Goal: Information Seeking & Learning: Learn about a topic

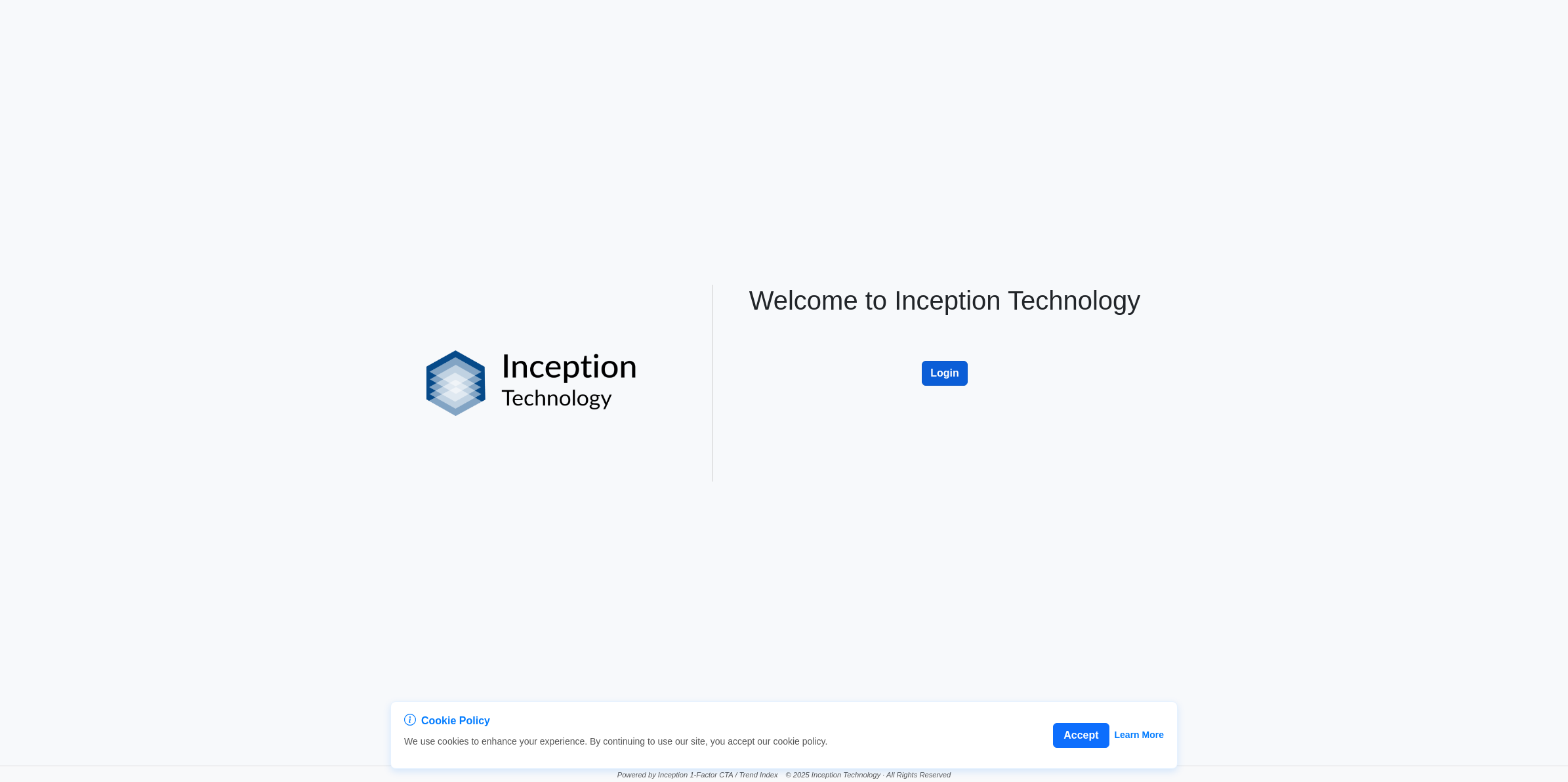
click at [950, 376] on button "Login" at bounding box center [944, 373] width 46 height 25
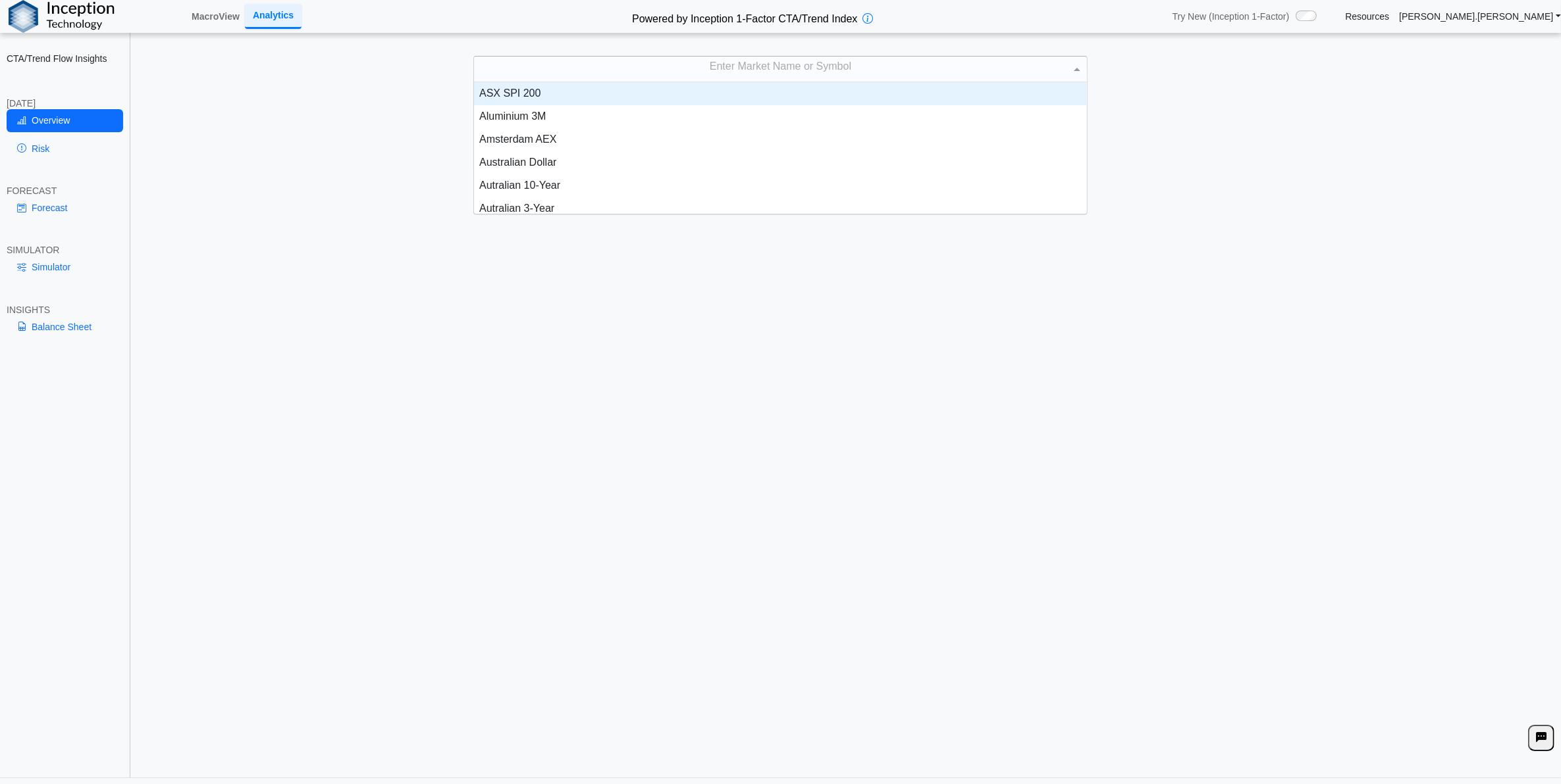
click at [757, 75] on div "Enter Market Name or Symbol" at bounding box center [780, 68] width 612 height 25
type input "****"
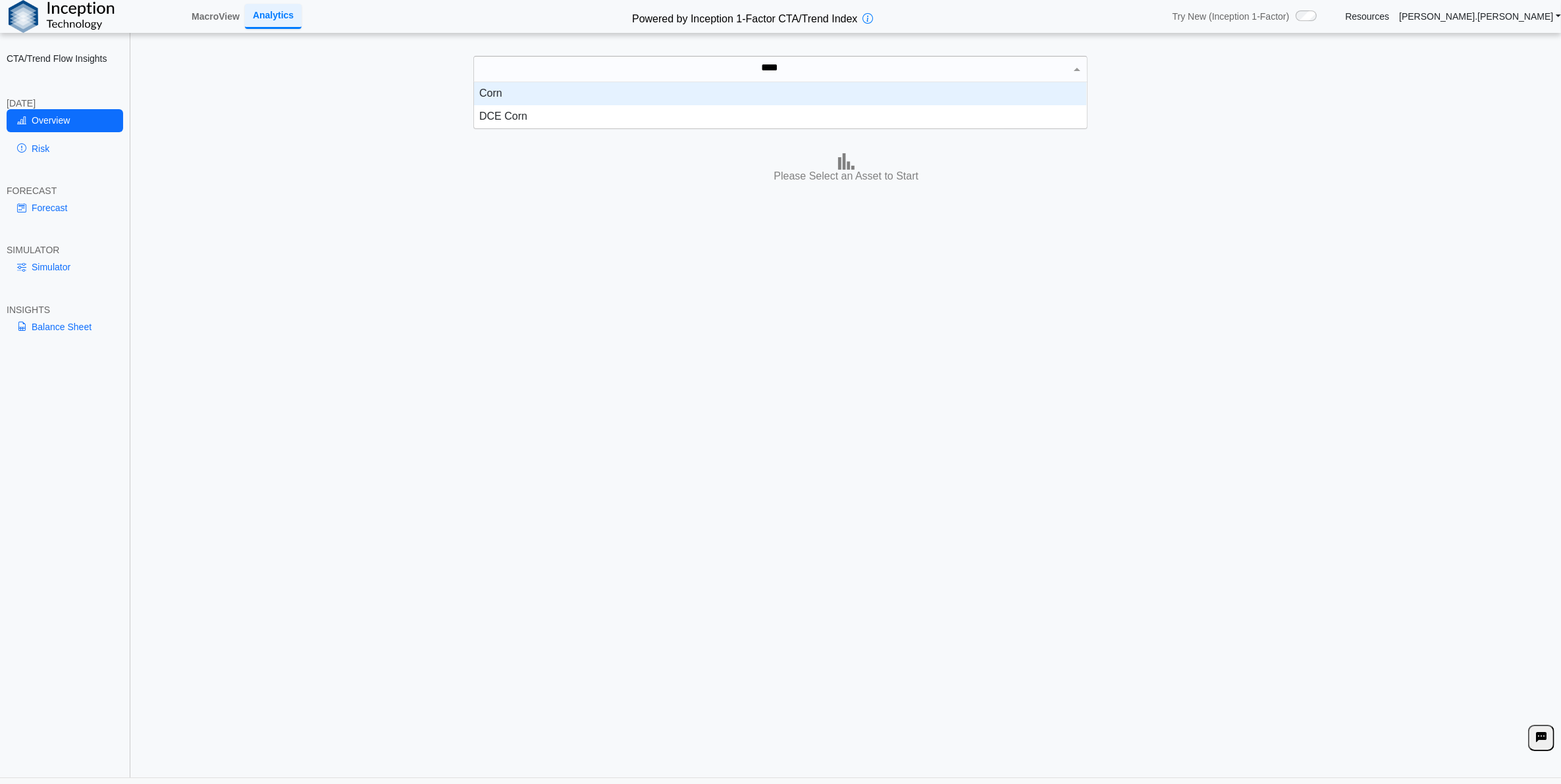
click at [821, 102] on div "Corn" at bounding box center [780, 94] width 612 height 23
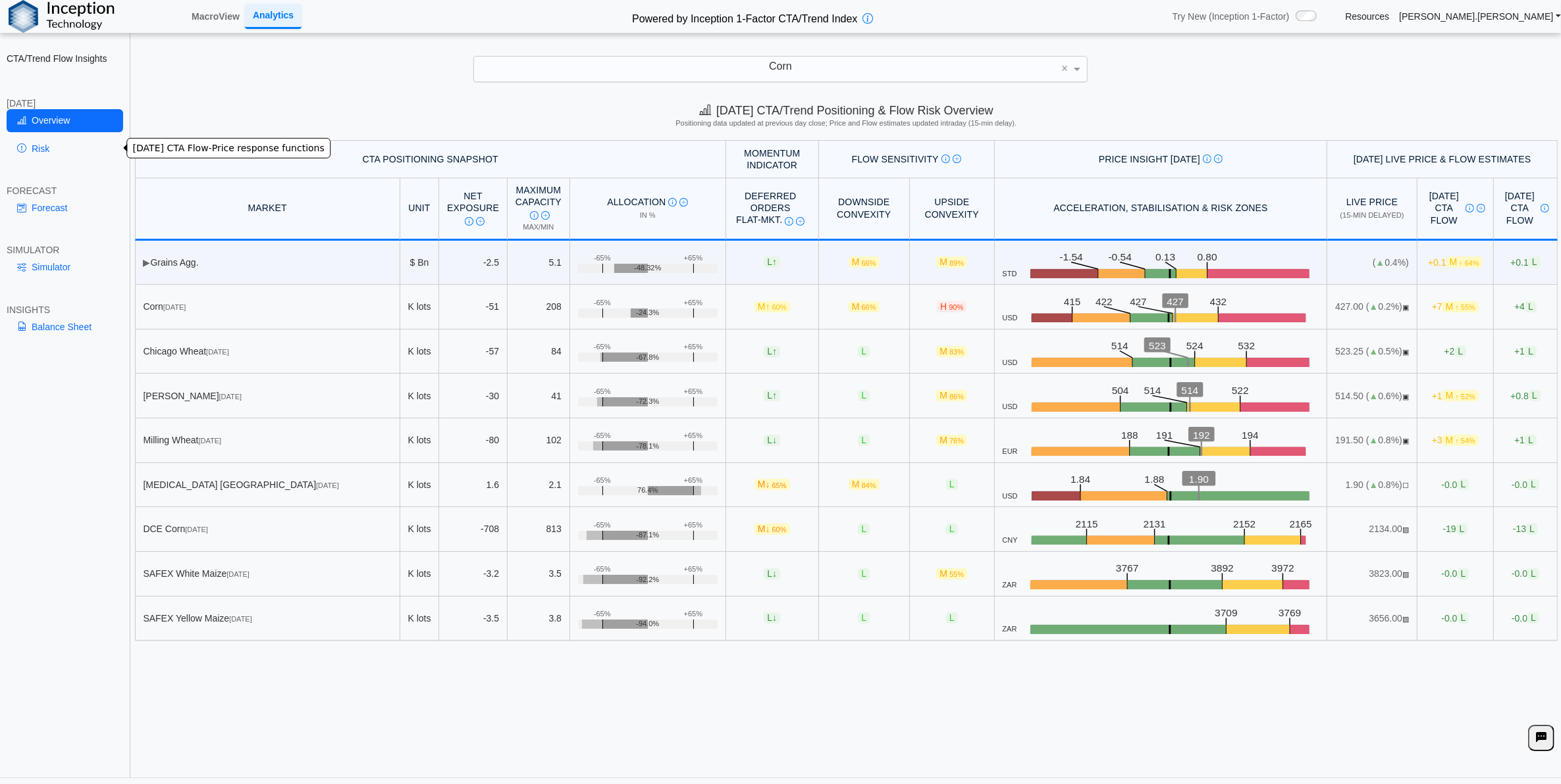
click at [68, 143] on link "Risk" at bounding box center [64, 149] width 116 height 23
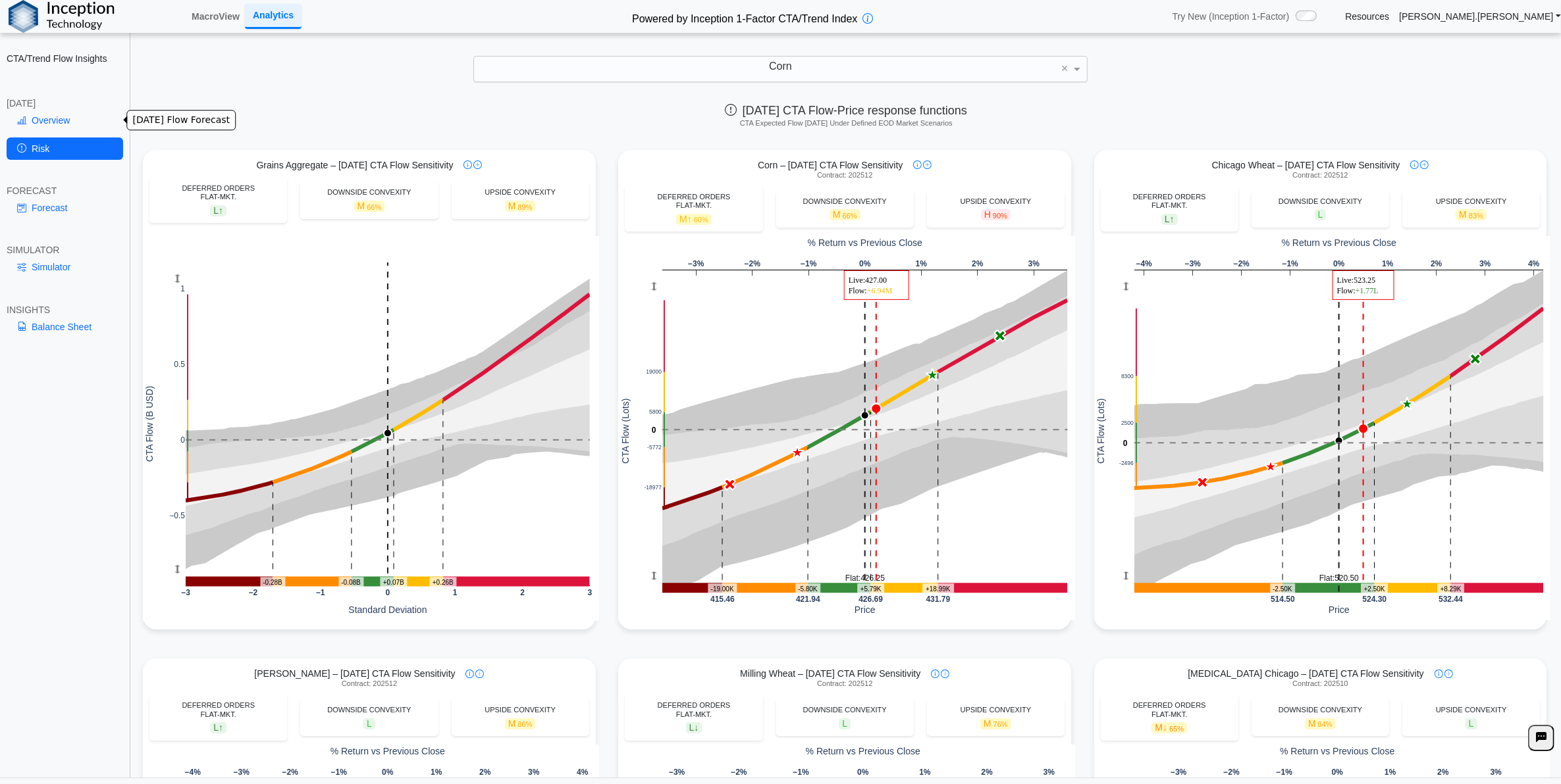
click at [56, 121] on link "Overview" at bounding box center [64, 121] width 116 height 23
